Goal: Information Seeking & Learning: Learn about a topic

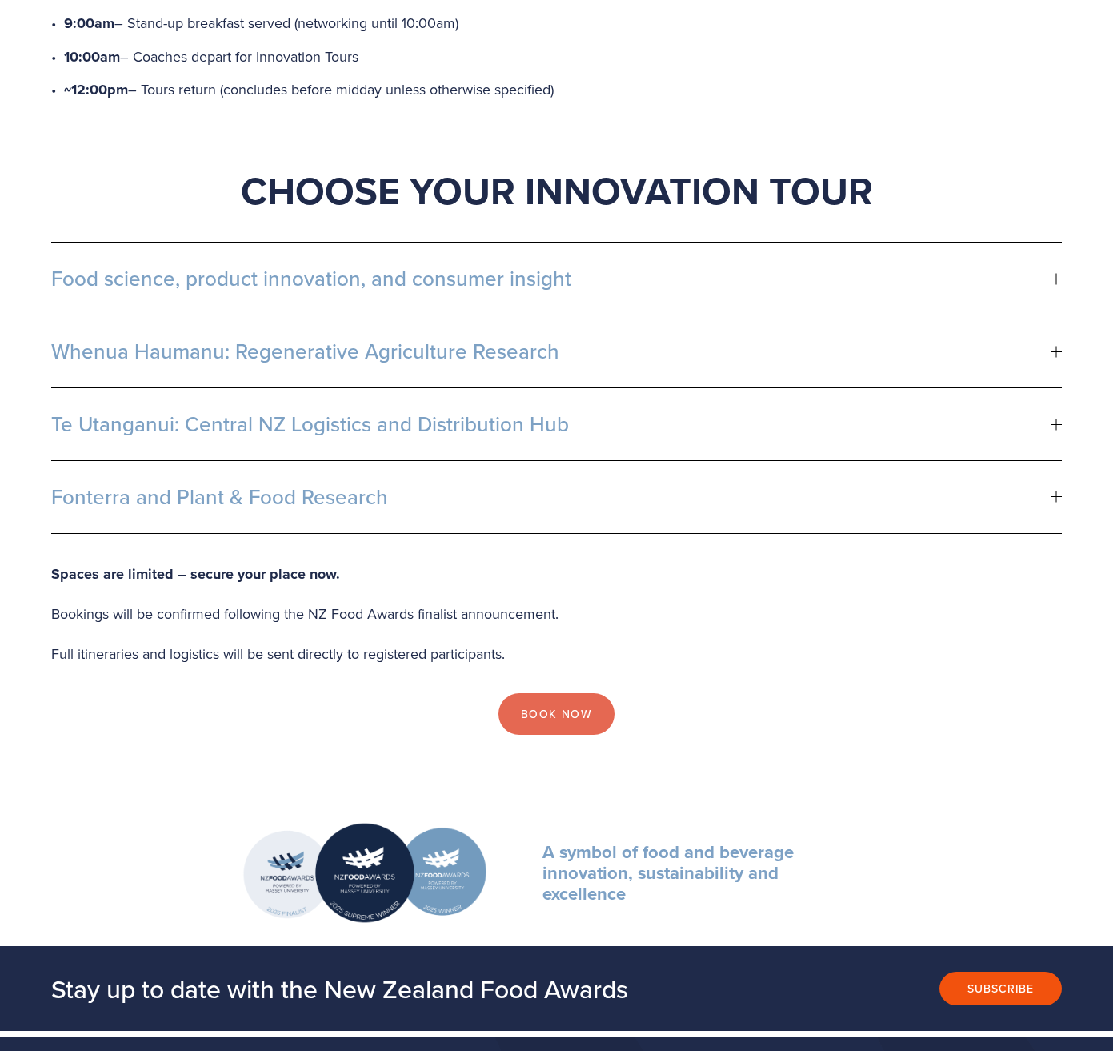
scroll to position [800, 0]
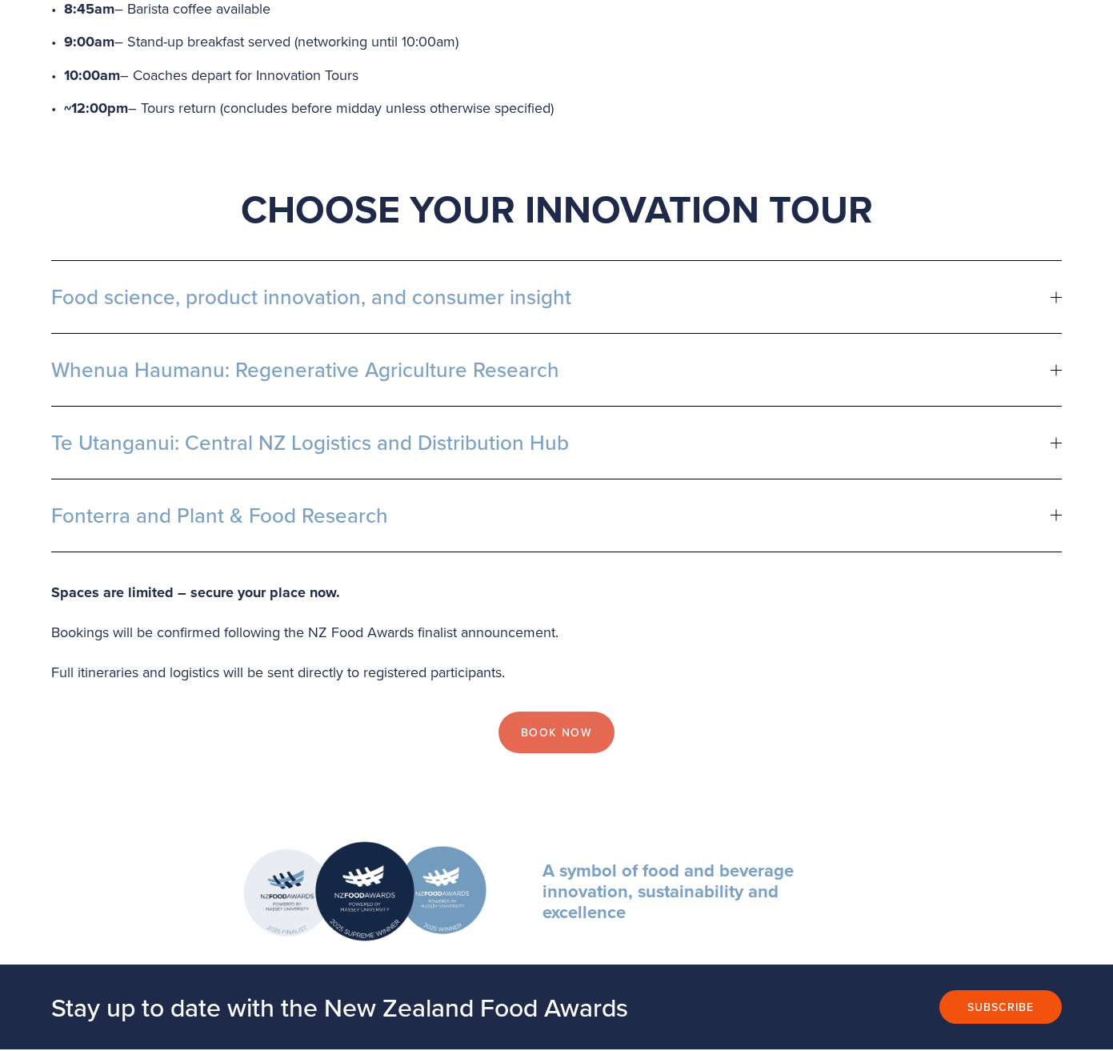
click at [170, 285] on span "Food science, product innovation, and consumer insight" at bounding box center [551, 297] width 1000 height 24
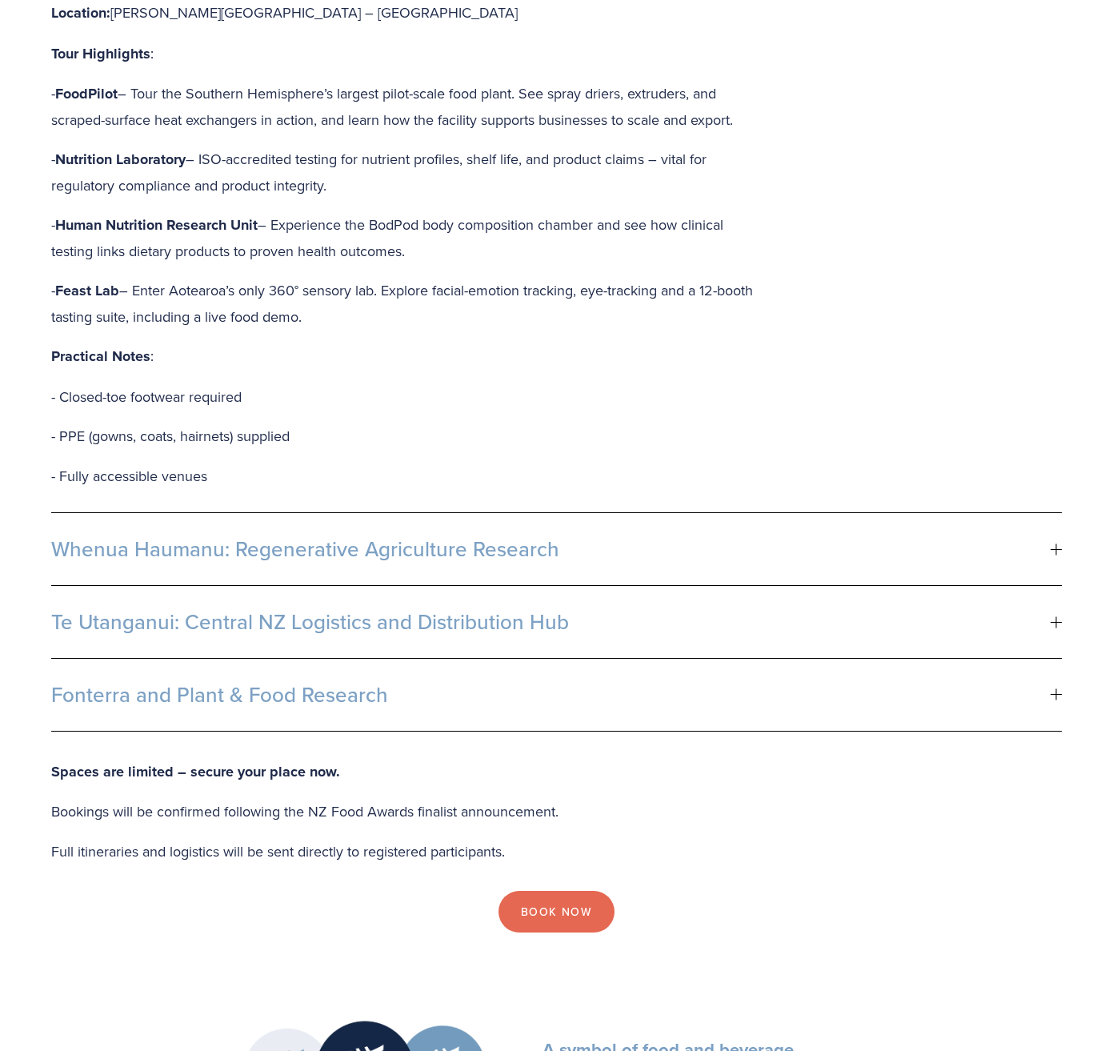
scroll to position [1281, 0]
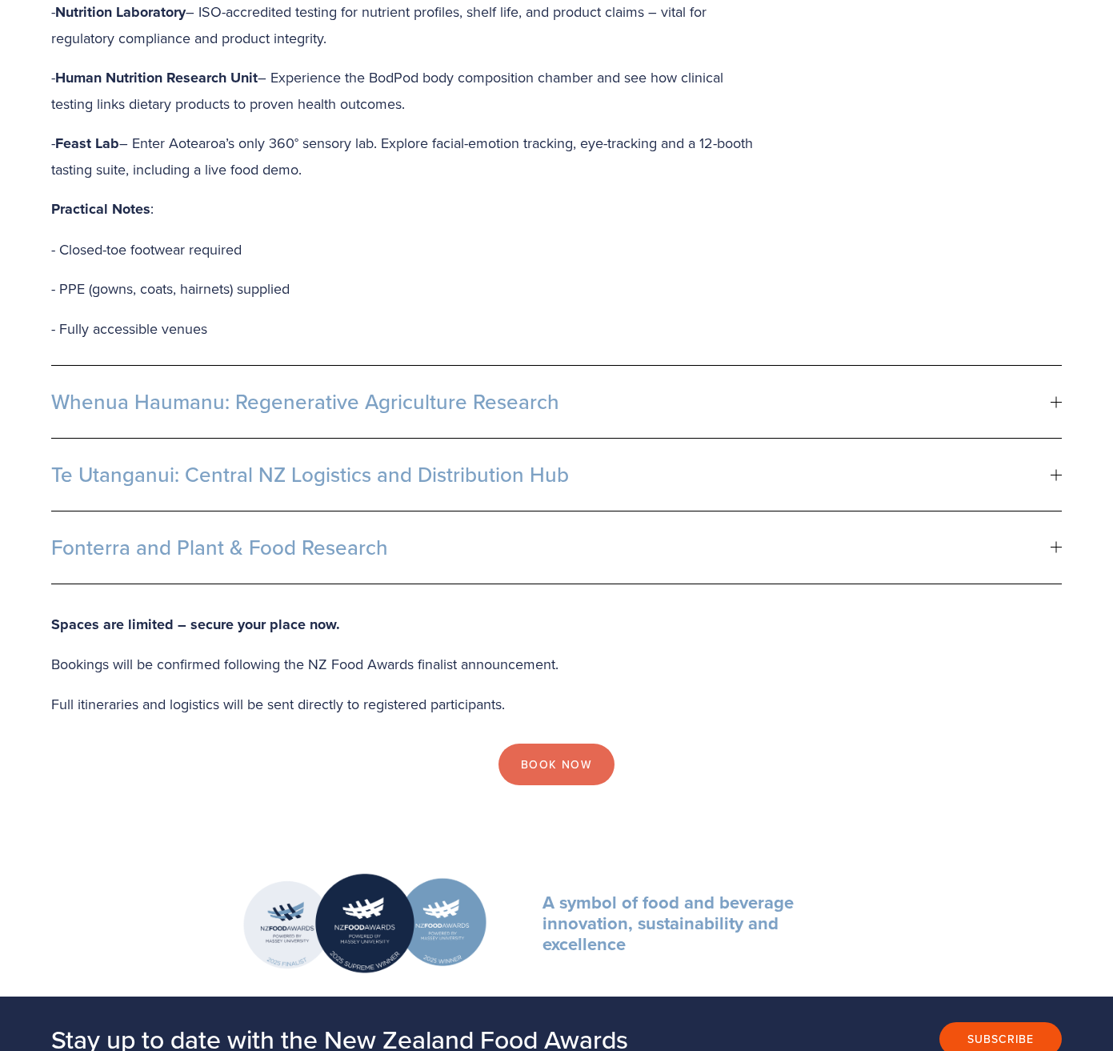
click at [175, 390] on span "Whenua Haumanu: Regenerative Agriculture Research" at bounding box center [551, 402] width 1000 height 24
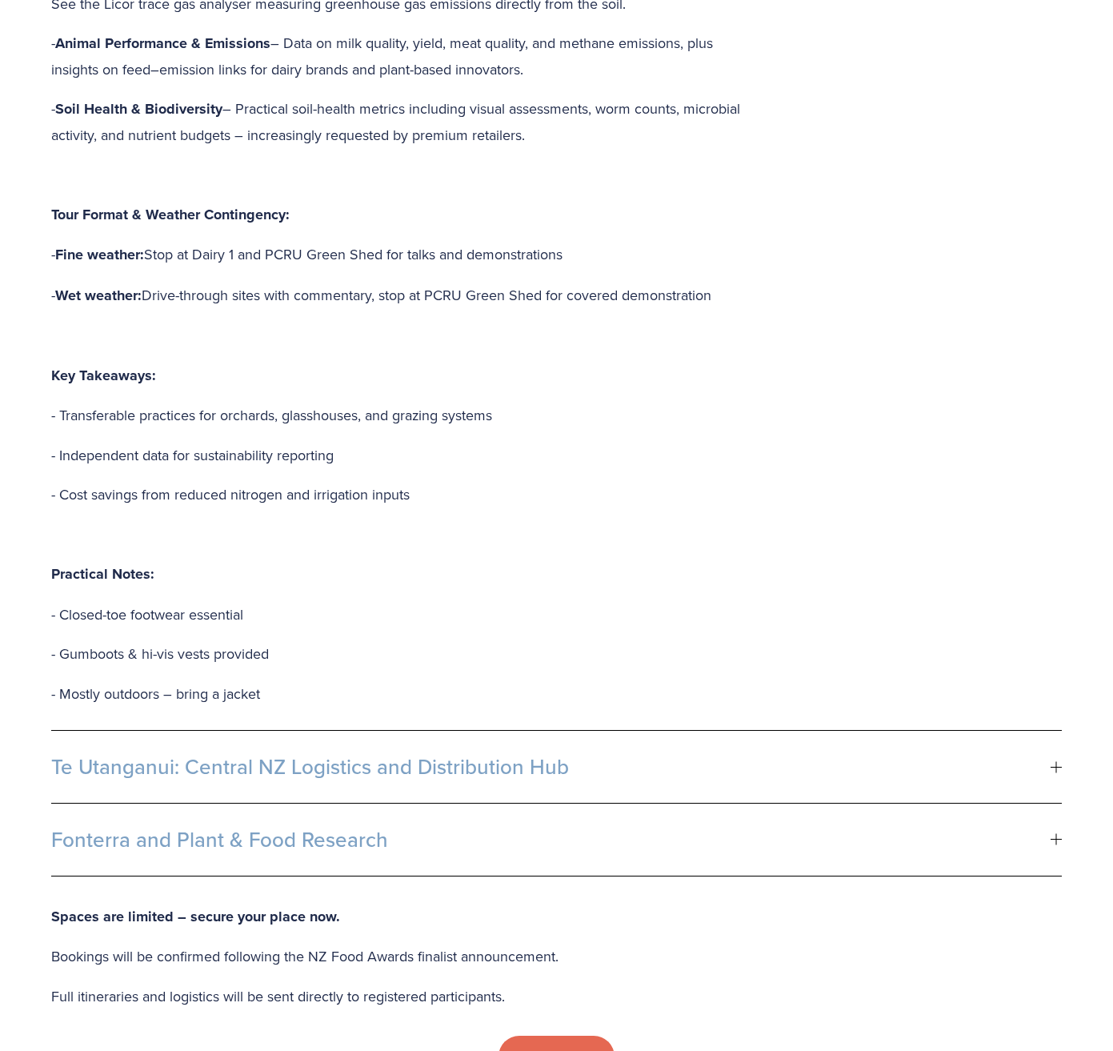
scroll to position [1601, 0]
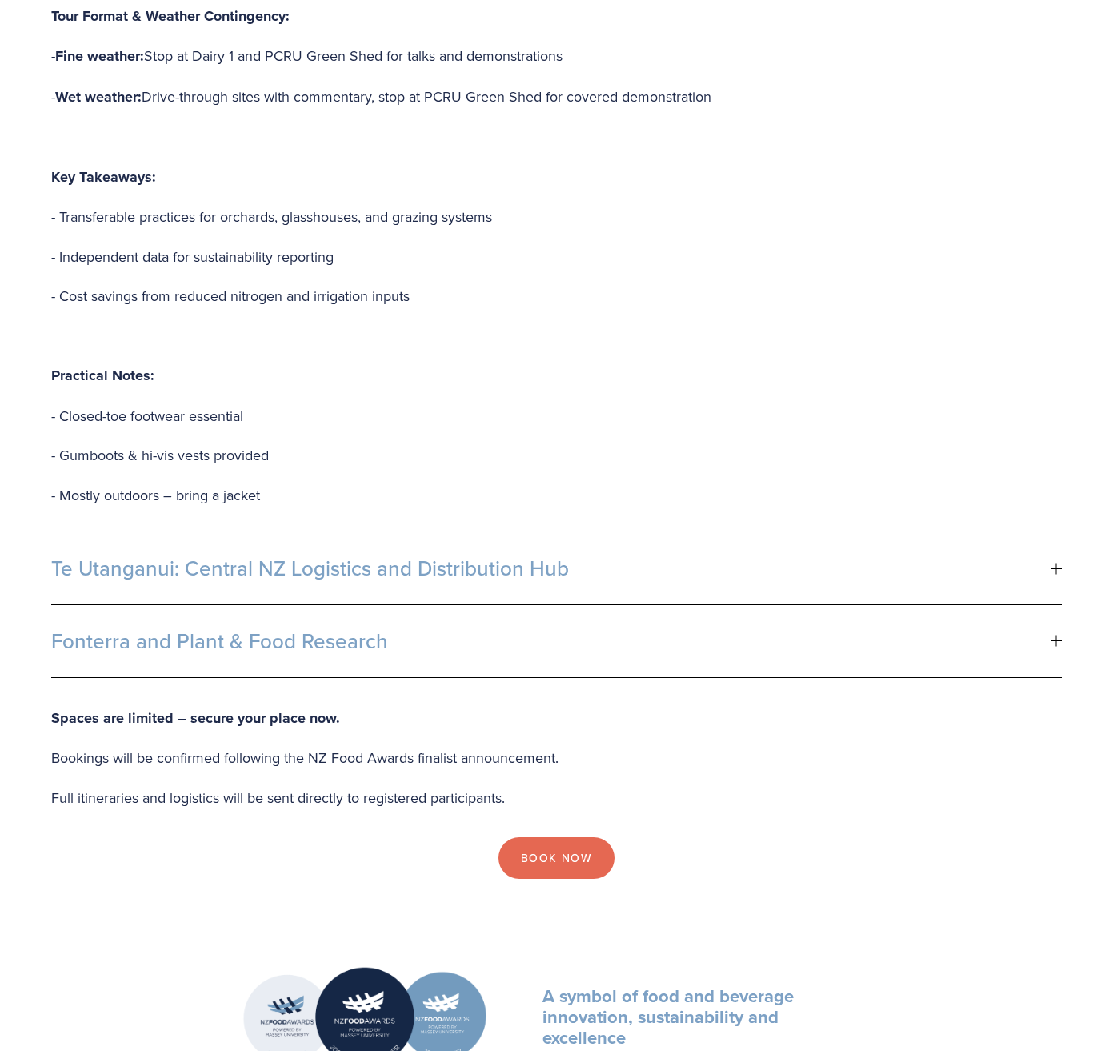
click at [180, 556] on span "Te Utanganui: Central NZ Logistics and Distribution Hub" at bounding box center [551, 568] width 1000 height 24
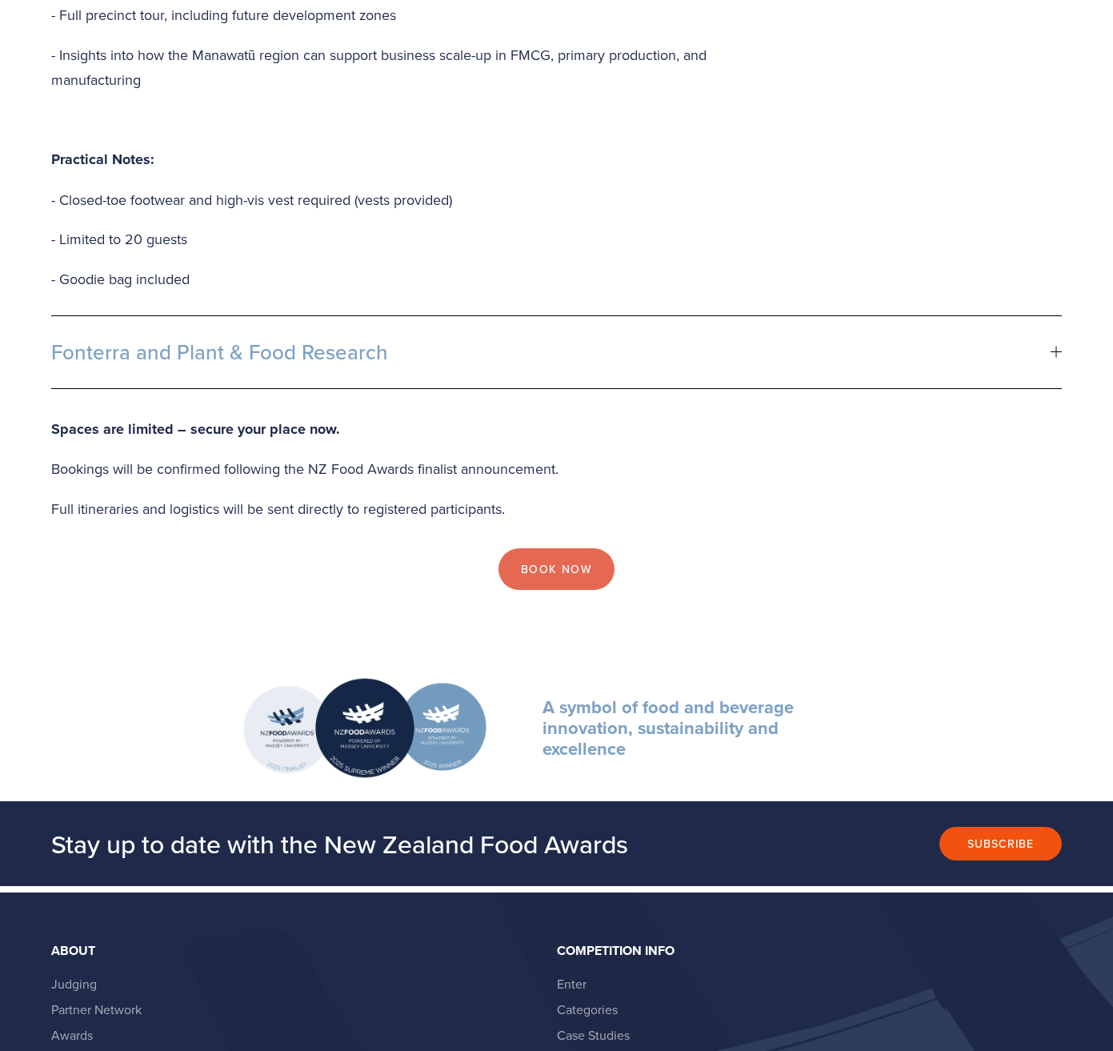
scroll to position [1521, 0]
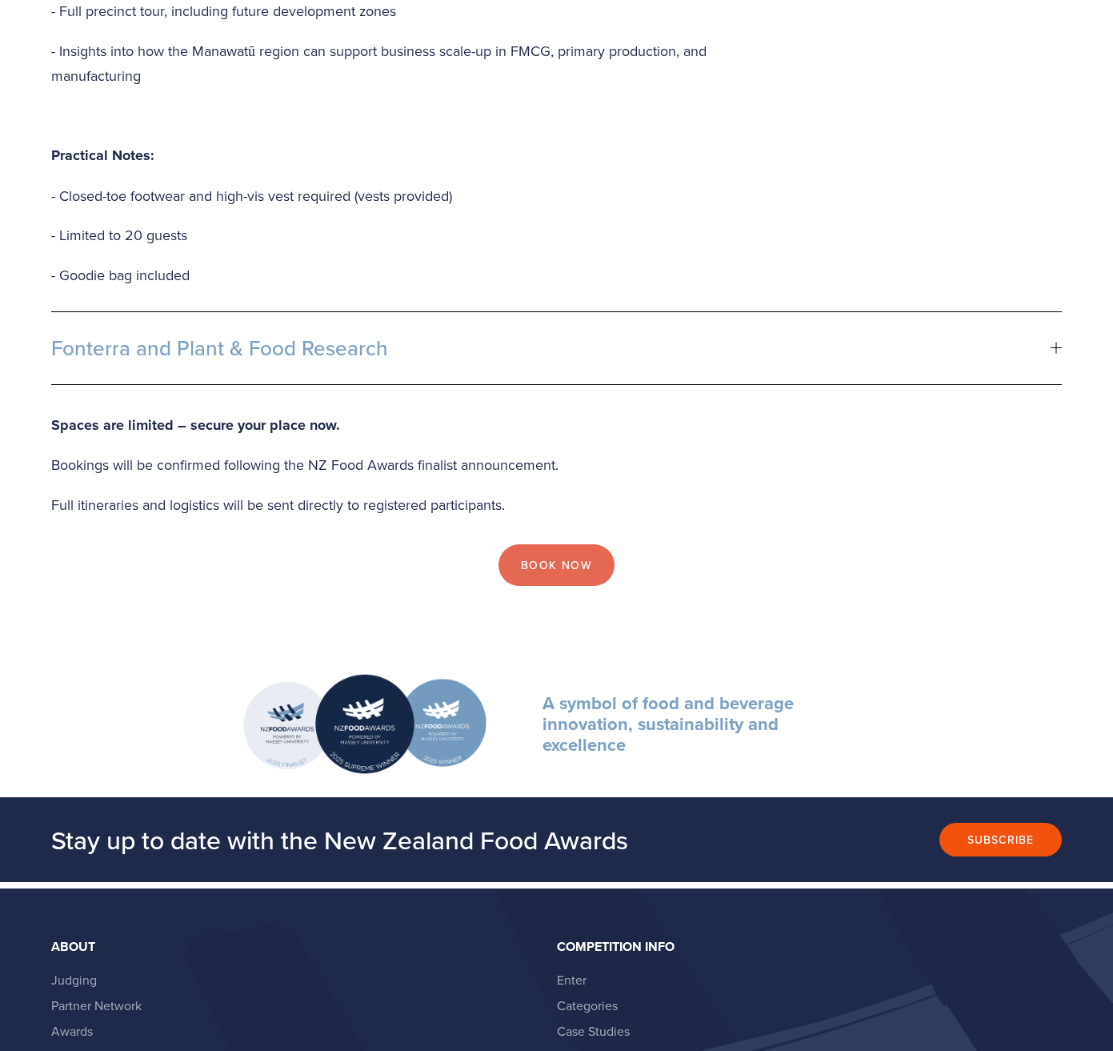
click at [154, 336] on span "Fonterra and Plant & Food Research" at bounding box center [551, 348] width 1000 height 24
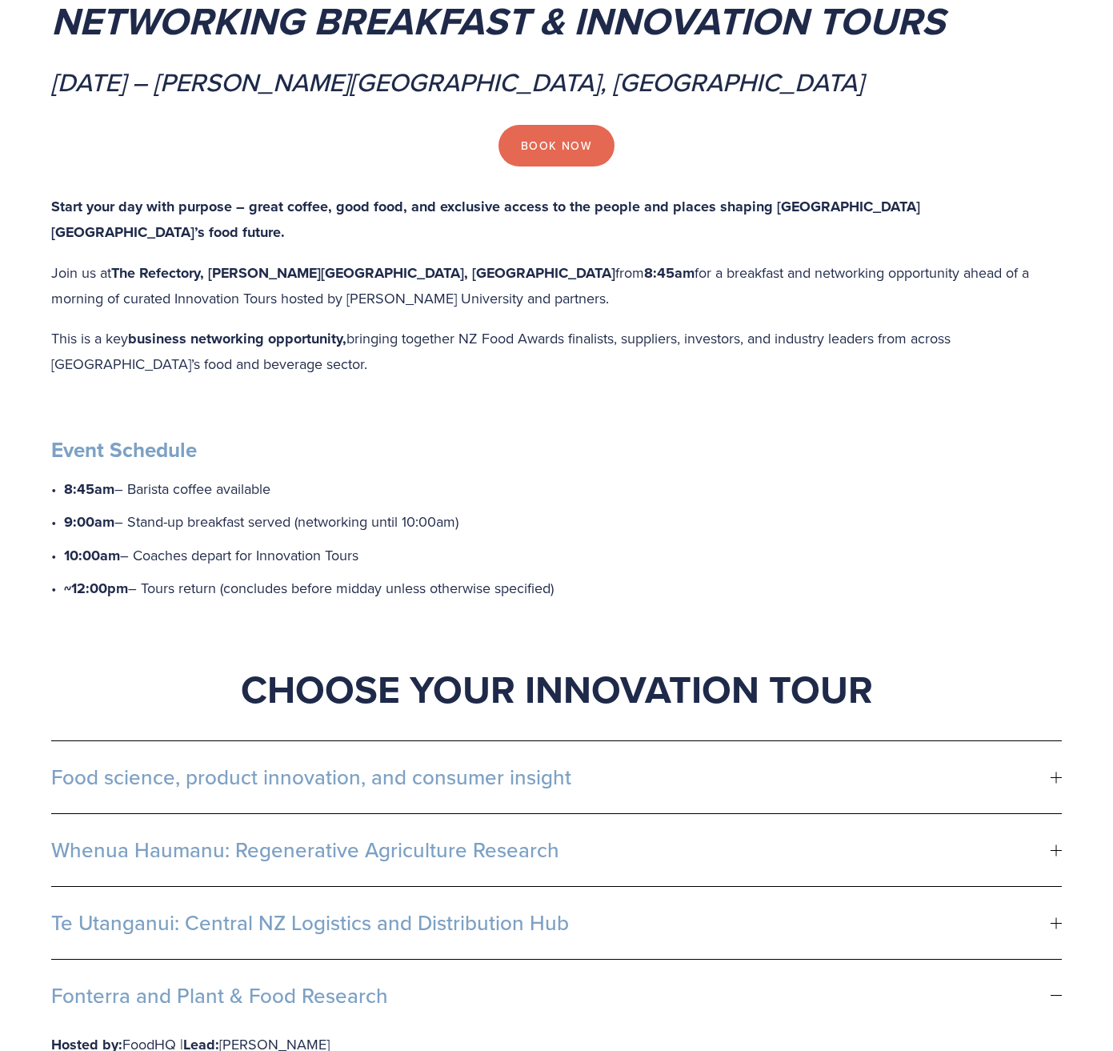
scroll to position [400, 0]
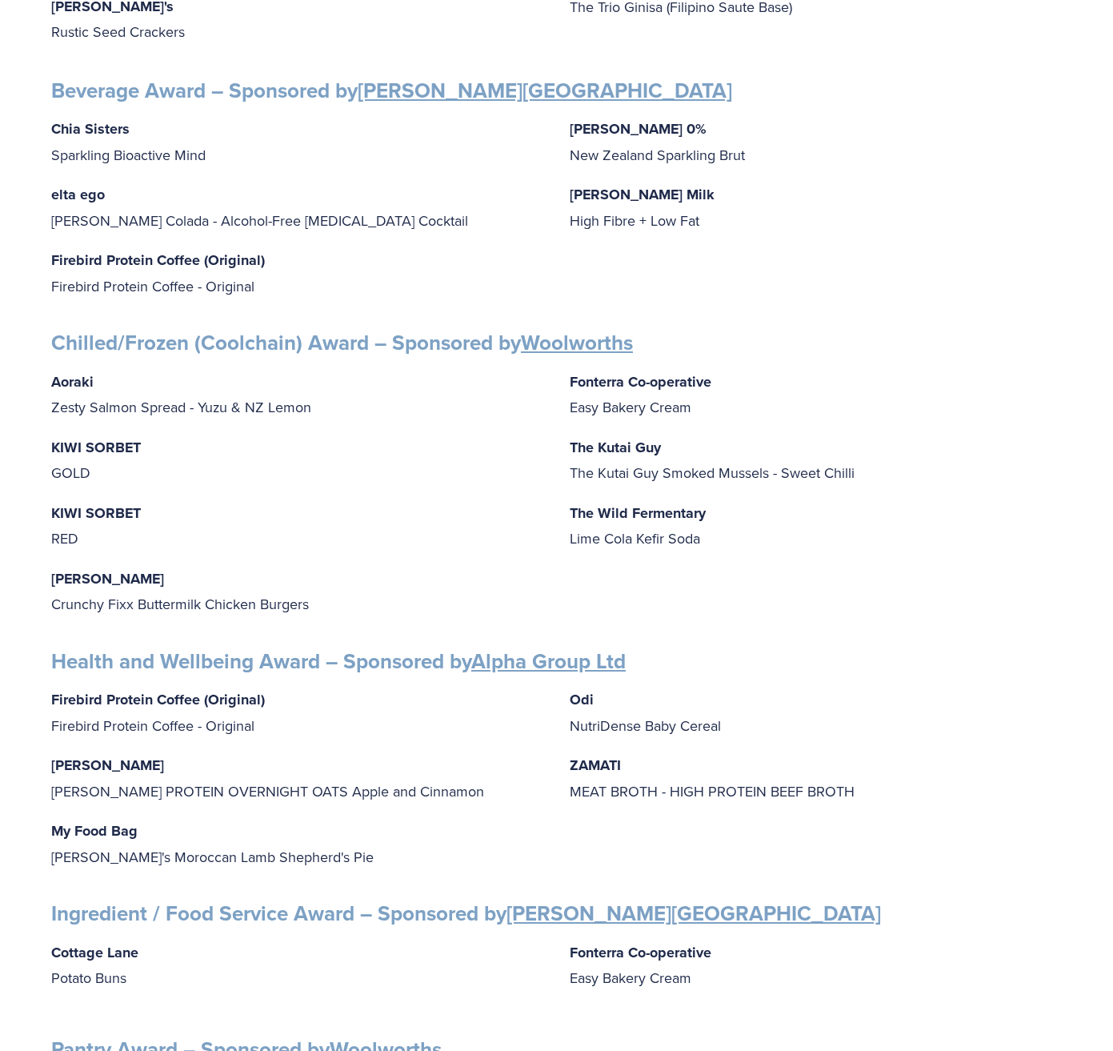
scroll to position [960, 0]
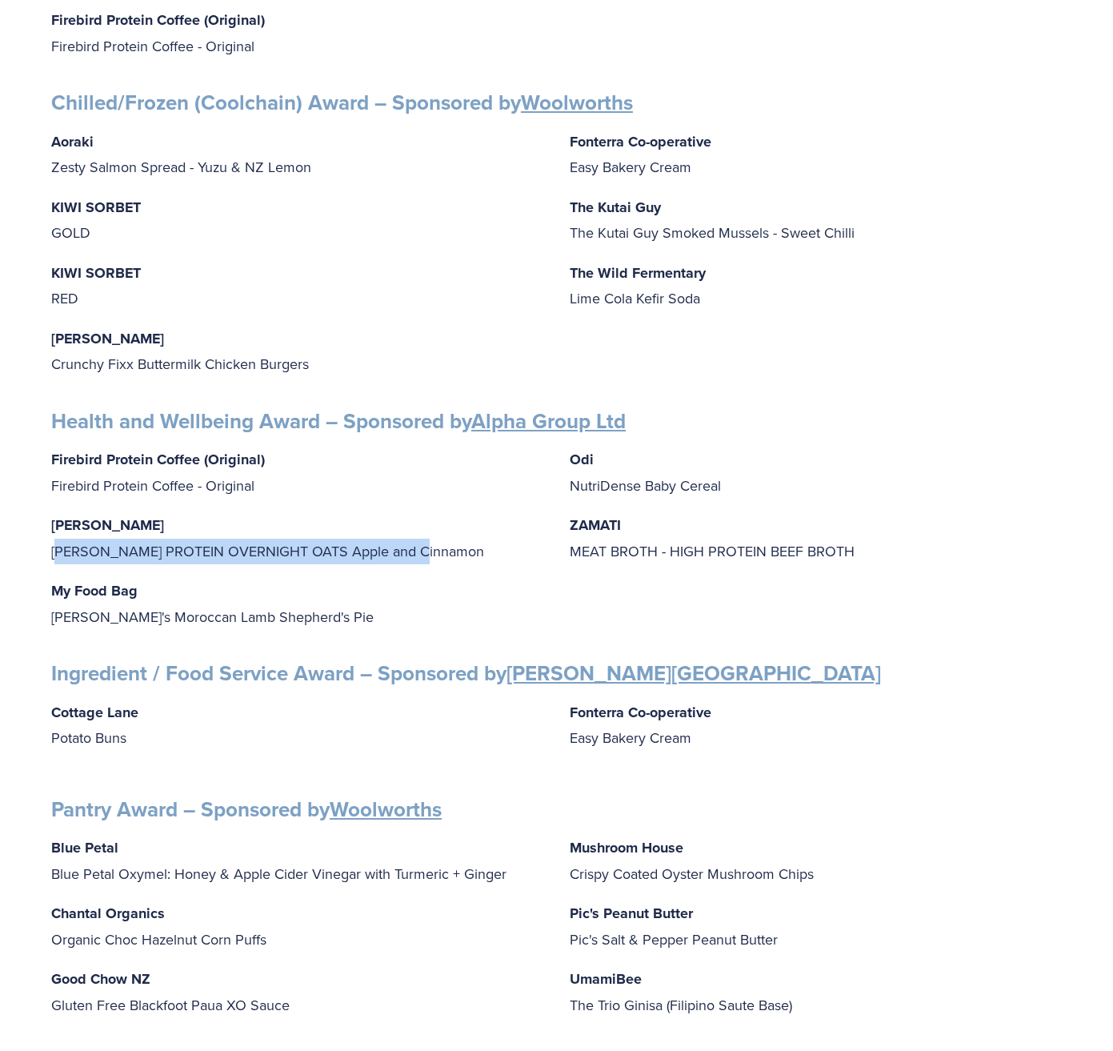
drag, startPoint x: 59, startPoint y: 539, endPoint x: 435, endPoint y: 547, distance: 376.2
click at [435, 547] on p "[PERSON_NAME] [PERSON_NAME] PROTEIN OVERNIGHT OATS Apple and Cinnamon" at bounding box center [297, 537] width 493 height 51
drag, startPoint x: 435, startPoint y: 547, endPoint x: 301, endPoint y: 575, distance: 137.5
click at [301, 578] on p "My Food Bag [PERSON_NAME]'s Moroccan Lamb Shepherd's Pie" at bounding box center [297, 603] width 493 height 51
drag, startPoint x: 54, startPoint y: 536, endPoint x: 427, endPoint y: 547, distance: 372.3
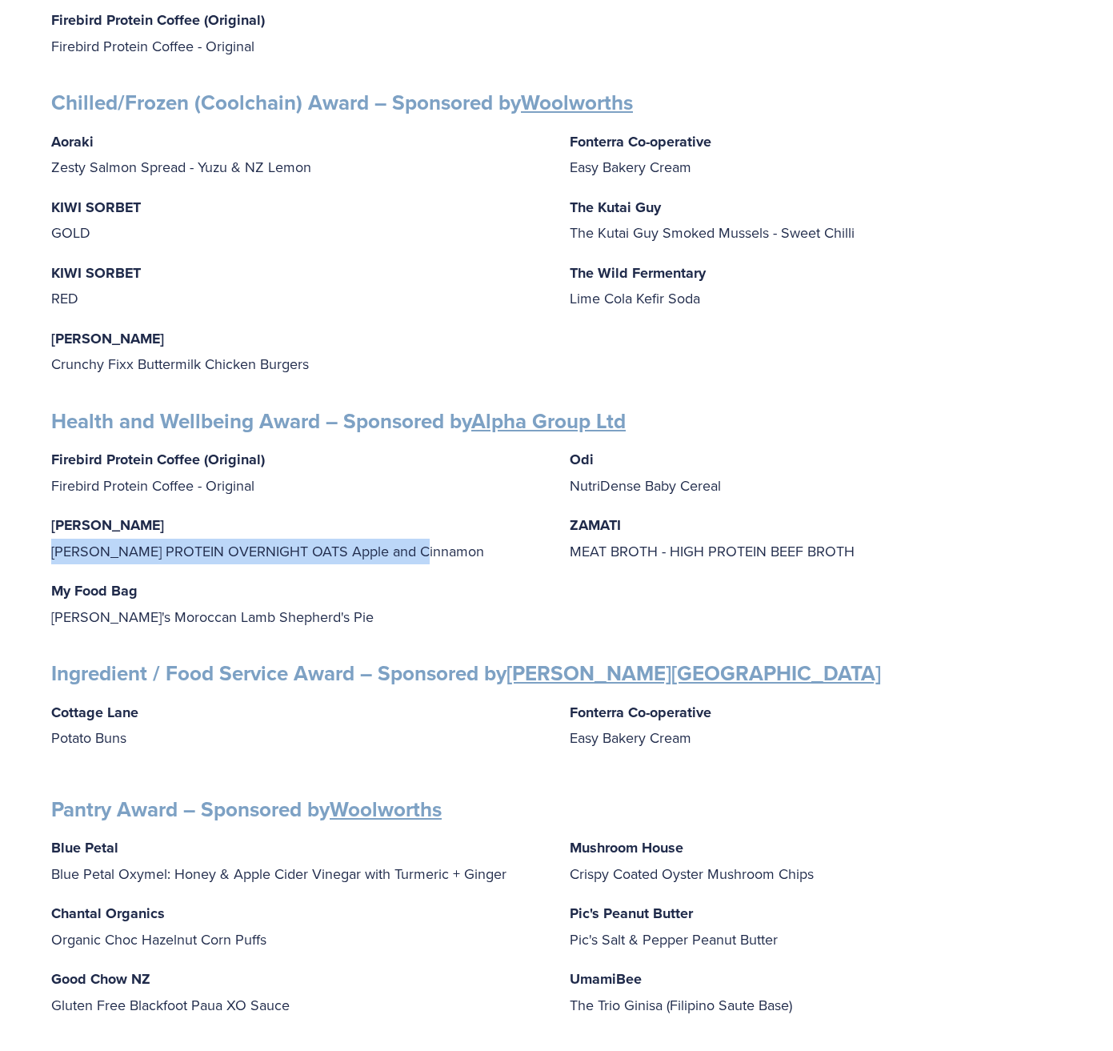
click at [427, 547] on p "[PERSON_NAME] [PERSON_NAME] PROTEIN OVERNIGHT OATS Apple and Cinnamon" at bounding box center [297, 537] width 493 height 51
copy p "[PERSON_NAME] PROTEIN OVERNIGHT OATS Apple and Cinnamon"
click at [120, 551] on div "Firebird Protein Coffee (Original) Firebird Protein Coffee - Original [PERSON_N…" at bounding box center [556, 538] width 1011 height 182
click at [71, 515] on strong "[PERSON_NAME]" at bounding box center [107, 525] width 113 height 21
drag, startPoint x: 110, startPoint y: 513, endPoint x: 44, endPoint y: 514, distance: 66.4
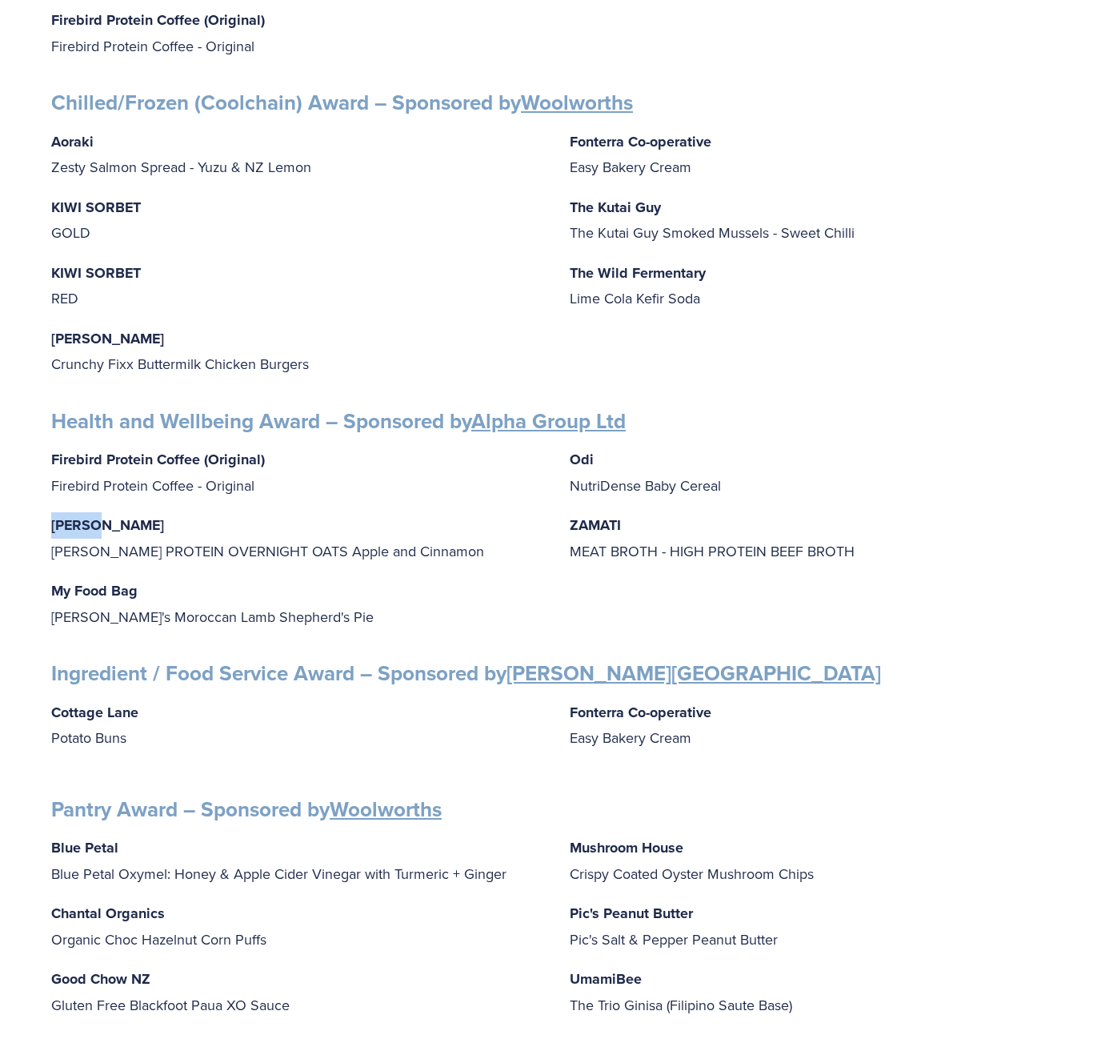
click at [44, 514] on div "Finalists PRODUCT AWARDS Artisan Award – Sponsored by Cuisine Blue Petal Blue P…" at bounding box center [557, 514] width 1038 height 2419
copy strong "[PERSON_NAME]"
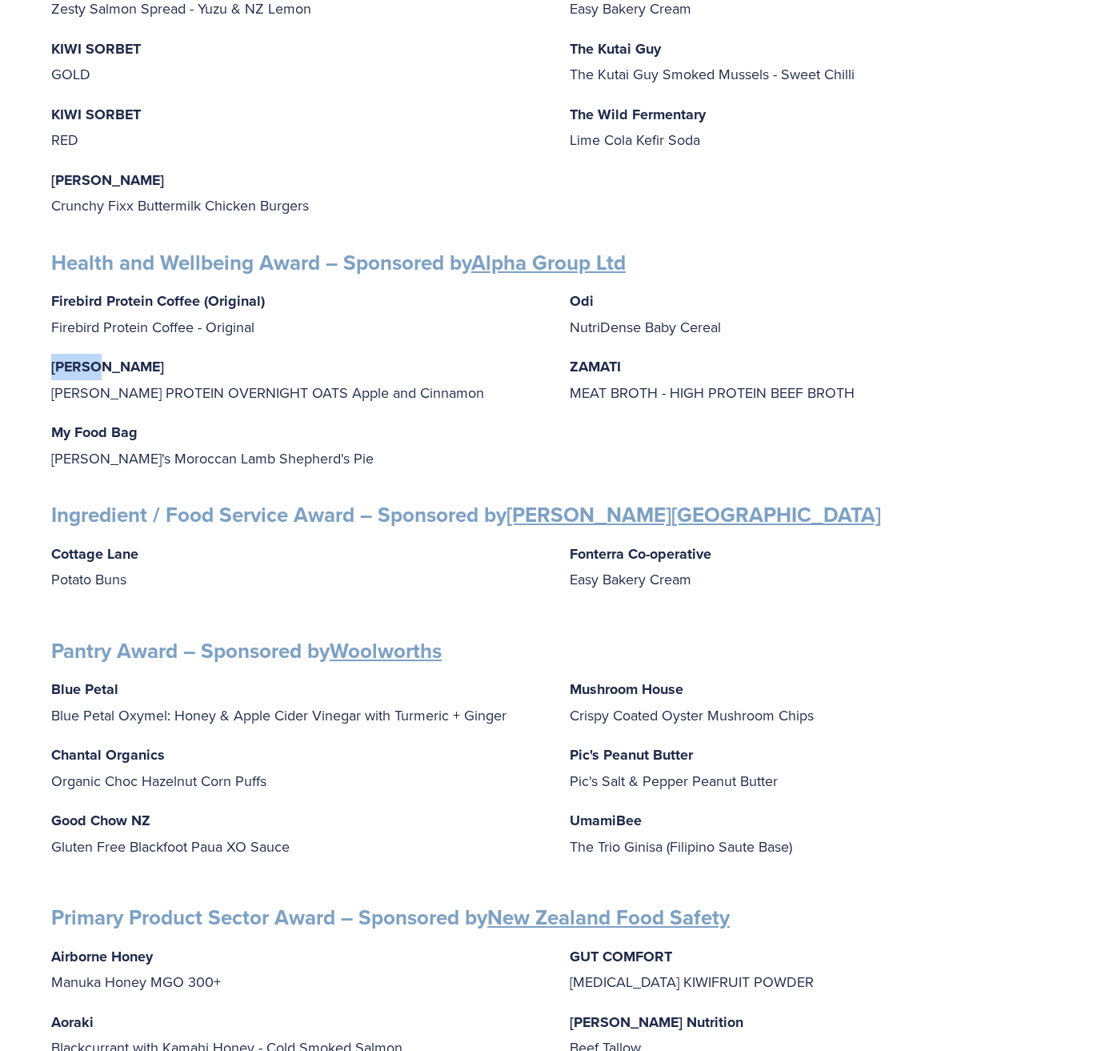
scroll to position [1120, 0]
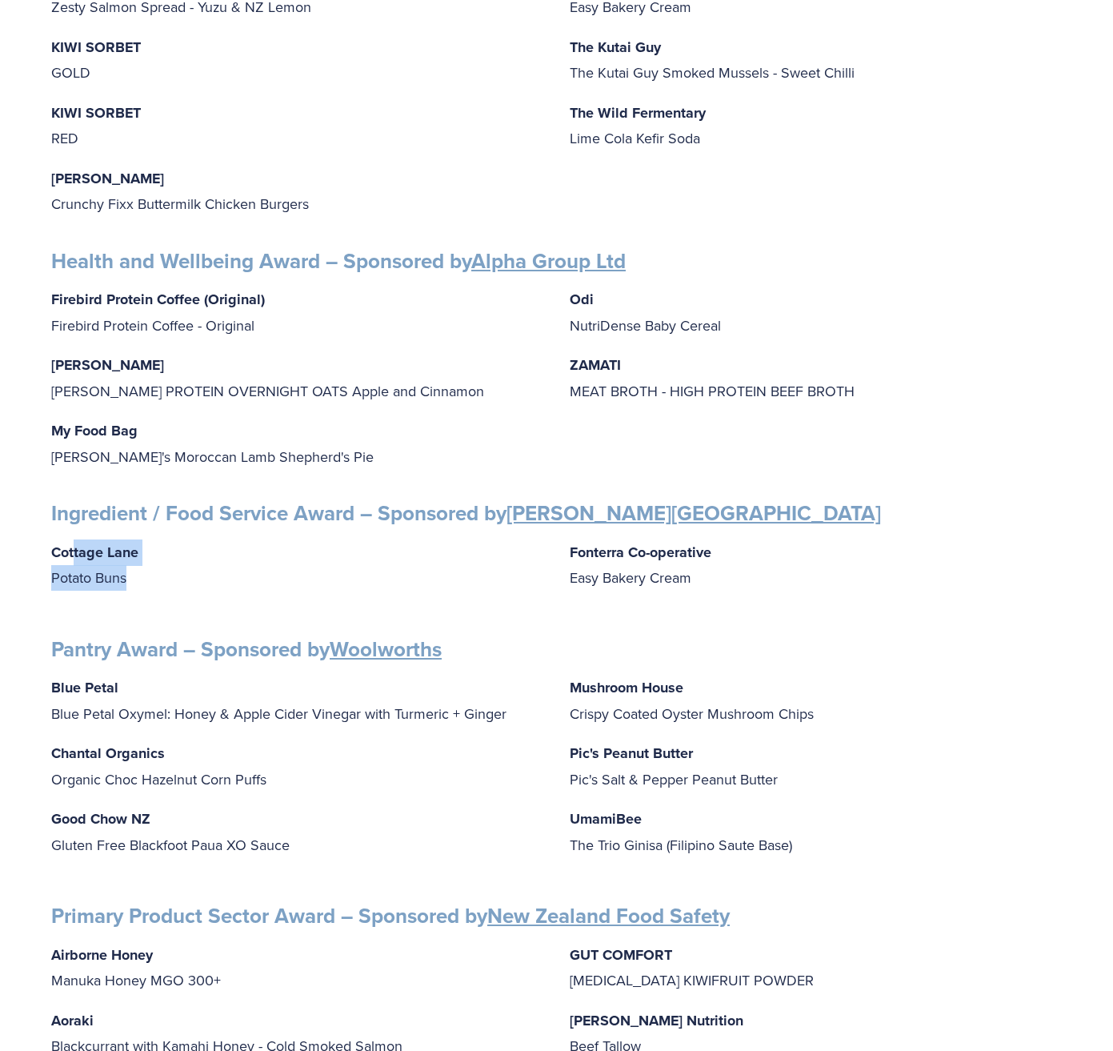
drag, startPoint x: 76, startPoint y: 542, endPoint x: 215, endPoint y: 579, distance: 144.0
click at [215, 579] on div "Cottage Lane Potato Buns Fonterra Co-operative Easy Bakery Cream" at bounding box center [556, 572] width 1011 height 66
drag, startPoint x: 215, startPoint y: 579, endPoint x: 367, endPoint y: 571, distance: 151.4
click at [367, 571] on p "Cottage Lane Potato Buns" at bounding box center [297, 564] width 493 height 51
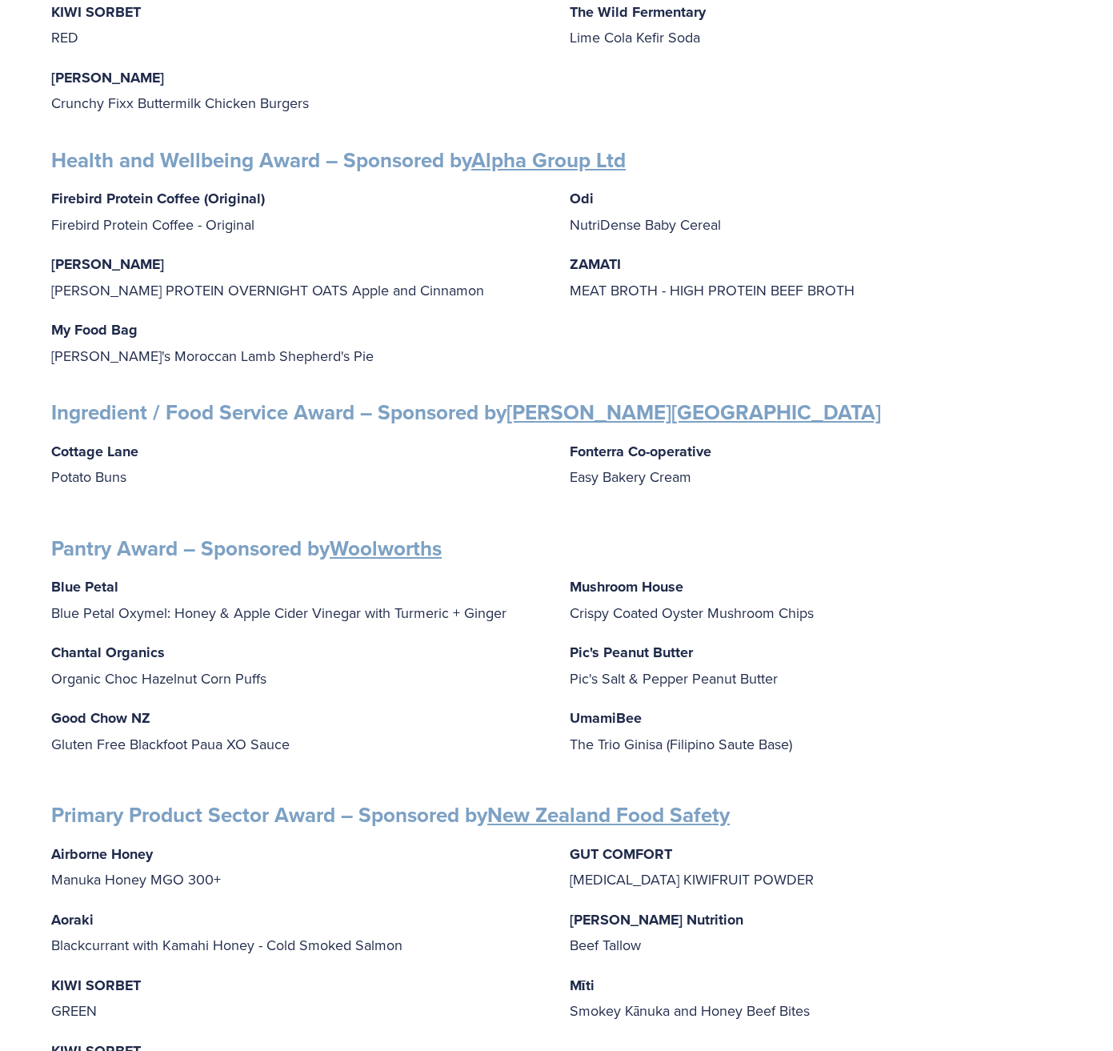
scroll to position [1200, 0]
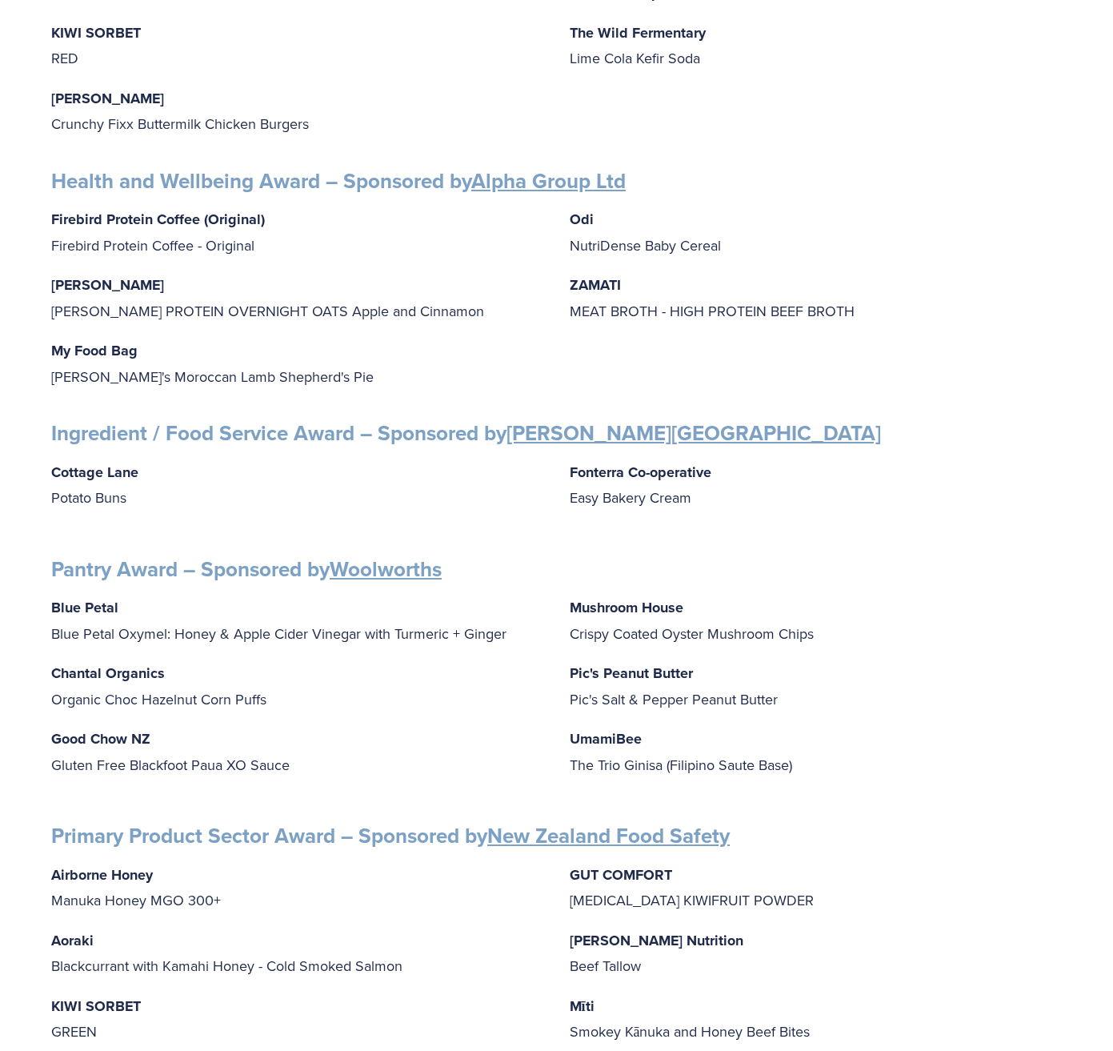
click at [603, 462] on strong "Fonterra Co-operative" at bounding box center [641, 472] width 142 height 21
click at [905, 401] on div "Finalists PRODUCT AWARDS Artisan Award – Sponsored by Cuisine Blue Petal Blue P…" at bounding box center [556, 274] width 1011 height 2419
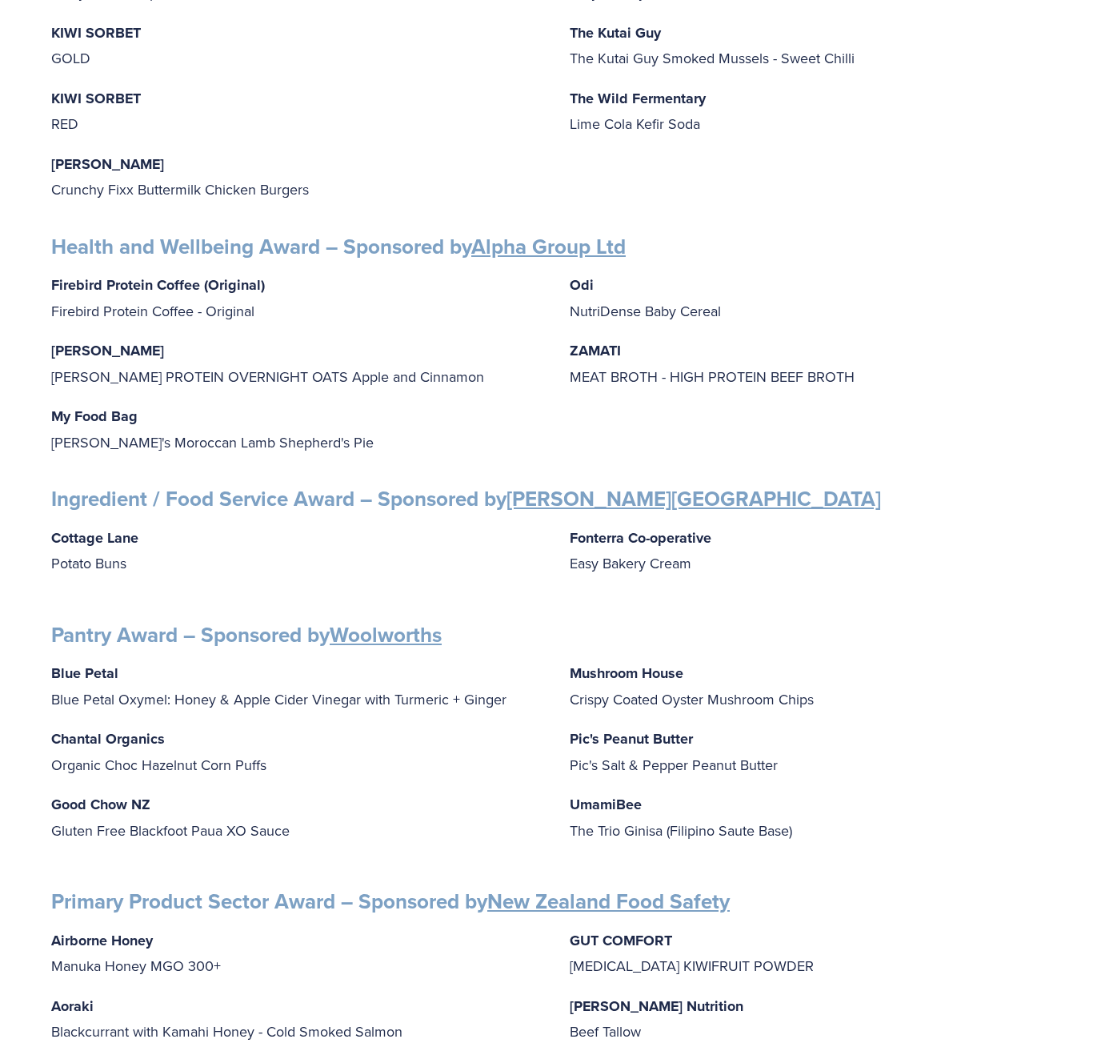
scroll to position [564, 0]
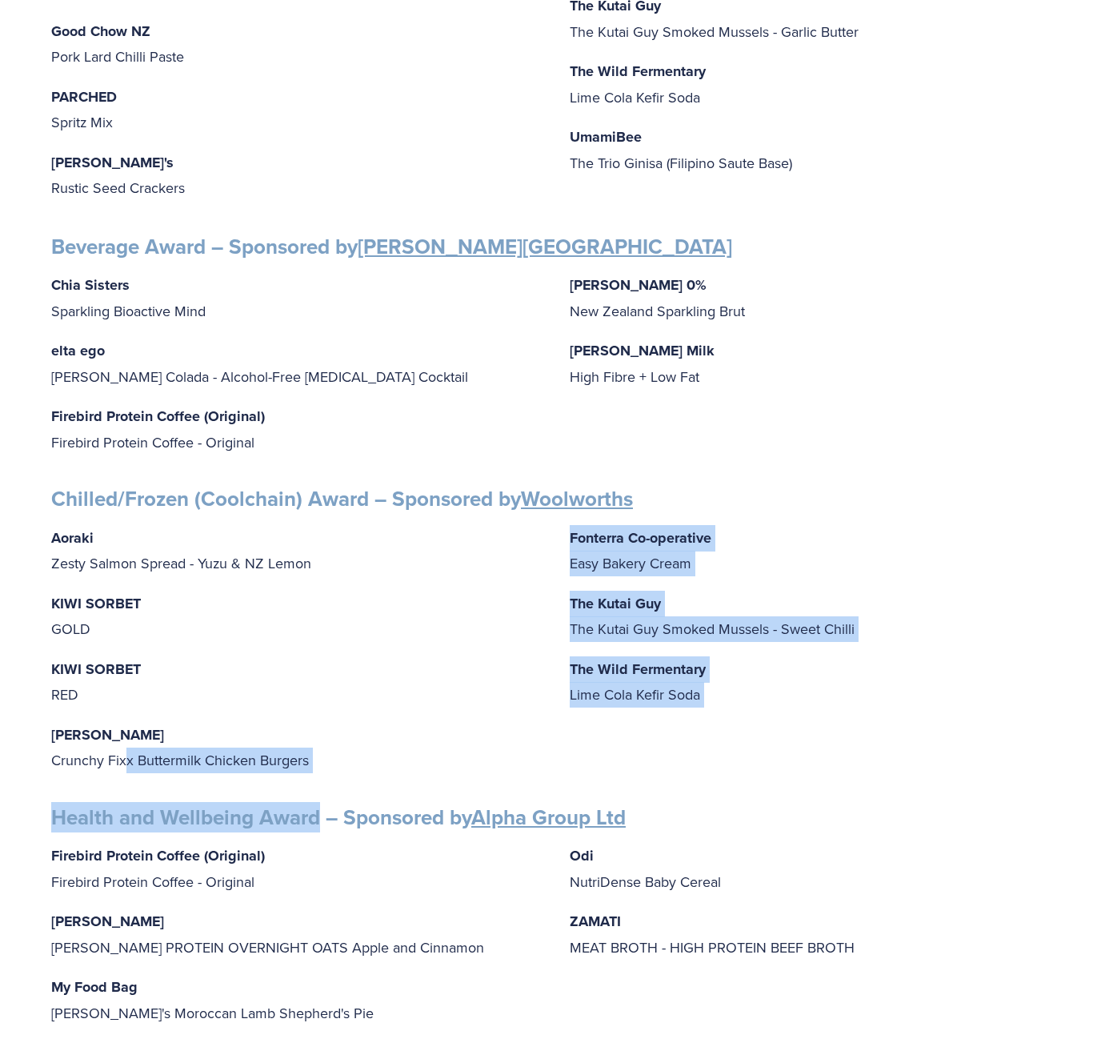
drag, startPoint x: 125, startPoint y: 746, endPoint x: 315, endPoint y: 764, distance: 190.5
click at [315, 764] on div "Finalists PRODUCT AWARDS Artisan Award – Sponsored by Cuisine Blue Petal Blue P…" at bounding box center [556, 910] width 1011 height 2419
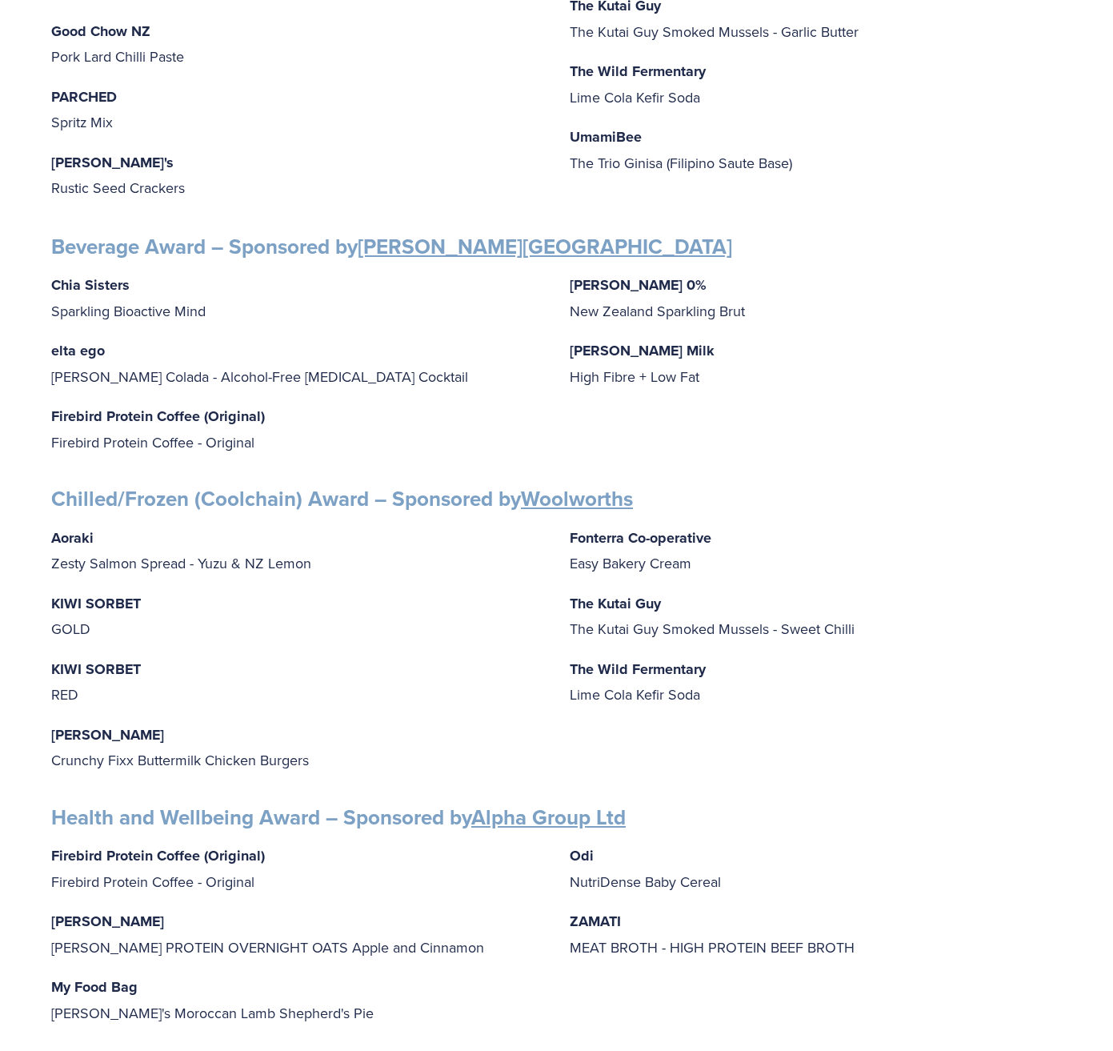
drag, startPoint x: 315, startPoint y: 764, endPoint x: 434, endPoint y: 710, distance: 130.8
click at [434, 722] on p "[PERSON_NAME] Crunchy Fixx Buttermilk Chicken Burgers" at bounding box center [297, 747] width 493 height 51
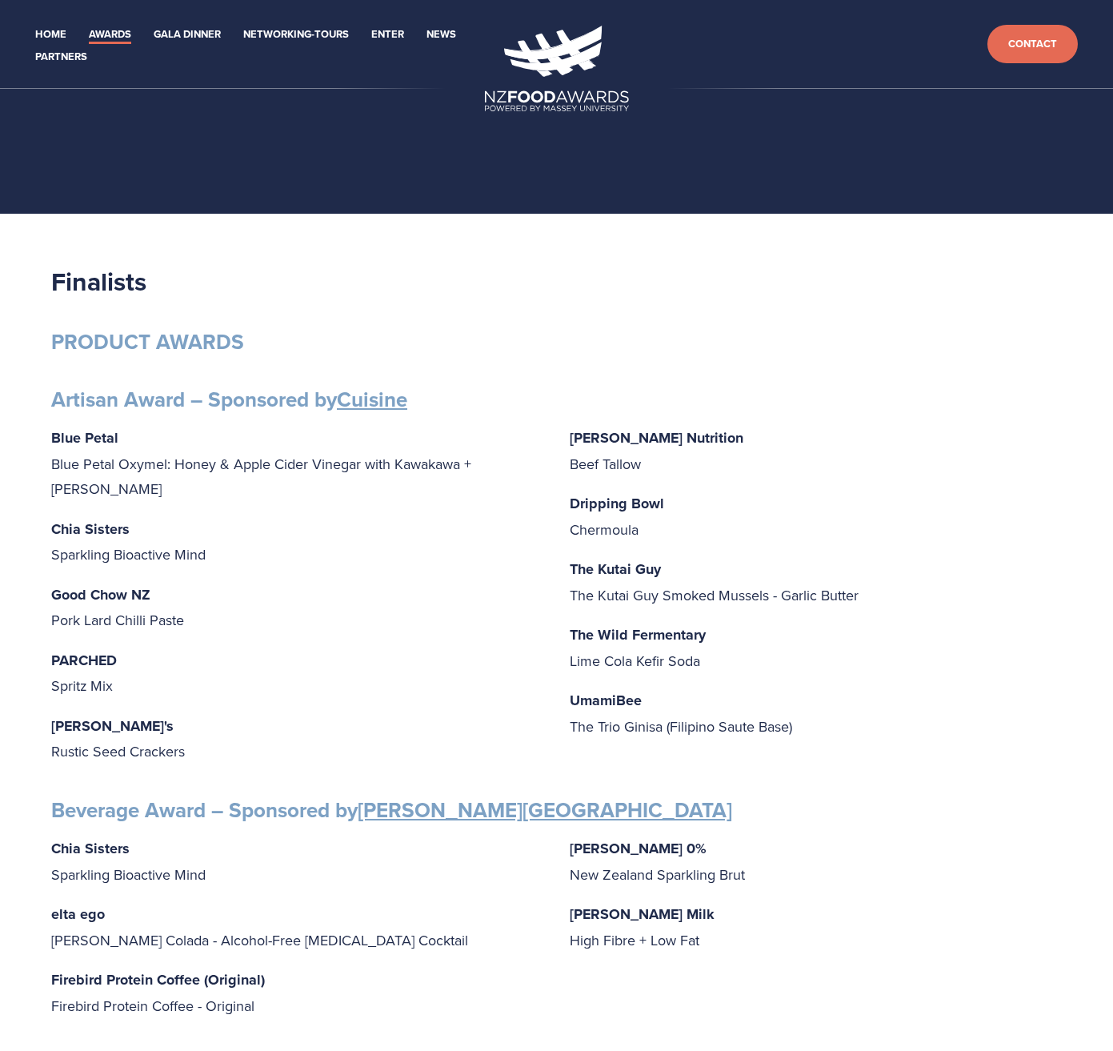
scroll to position [0, 0]
